Goal: Transaction & Acquisition: Subscribe to service/newsletter

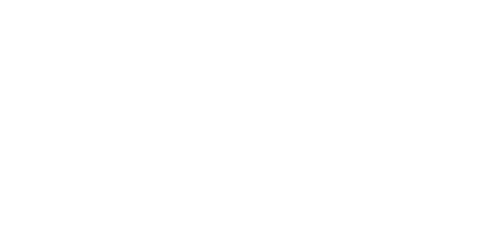
drag, startPoint x: 221, startPoint y: 175, endPoint x: 224, endPoint y: 176, distance: 2.9
click at [224, 176] on e-page-transition at bounding box center [252, 126] width 504 height 252
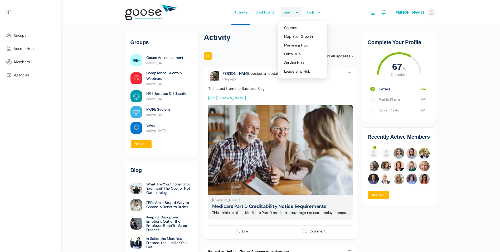
click at [291, 15] on span "Learn" at bounding box center [288, 12] width 9 height 25
click at [294, 27] on span "Courses" at bounding box center [290, 27] width 13 height 5
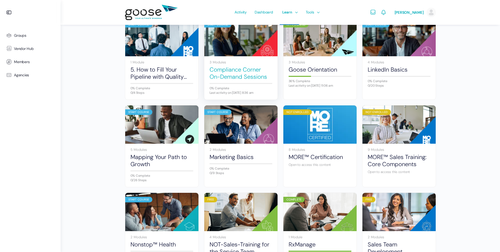
scroll to position [158, 0]
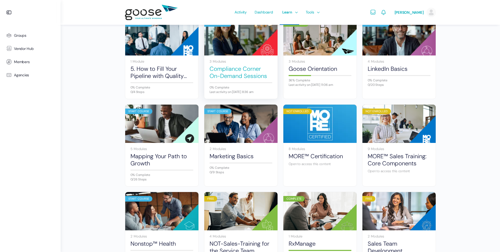
click at [227, 66] on link "Compliance Corner On-Demand Sessions" at bounding box center [241, 72] width 63 height 15
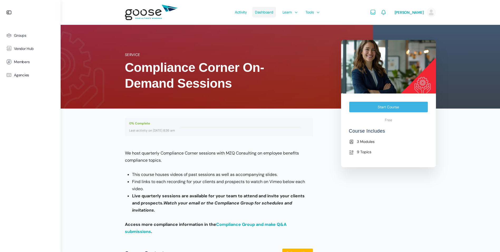
click at [268, 13] on span "Dashboard" at bounding box center [264, 12] width 18 height 25
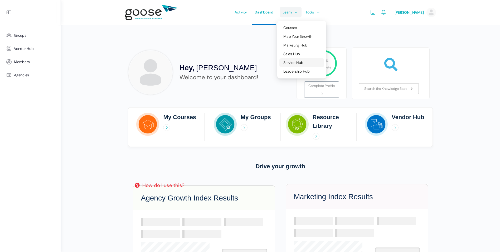
click at [297, 63] on span "Service Hub" at bounding box center [294, 62] width 20 height 5
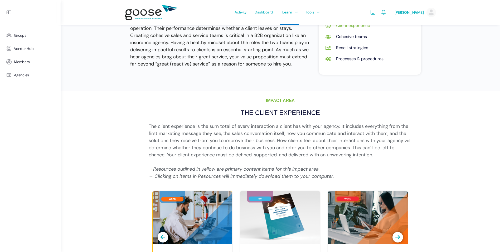
scroll to position [79, 0]
